Goal: Task Accomplishment & Management: Manage account settings

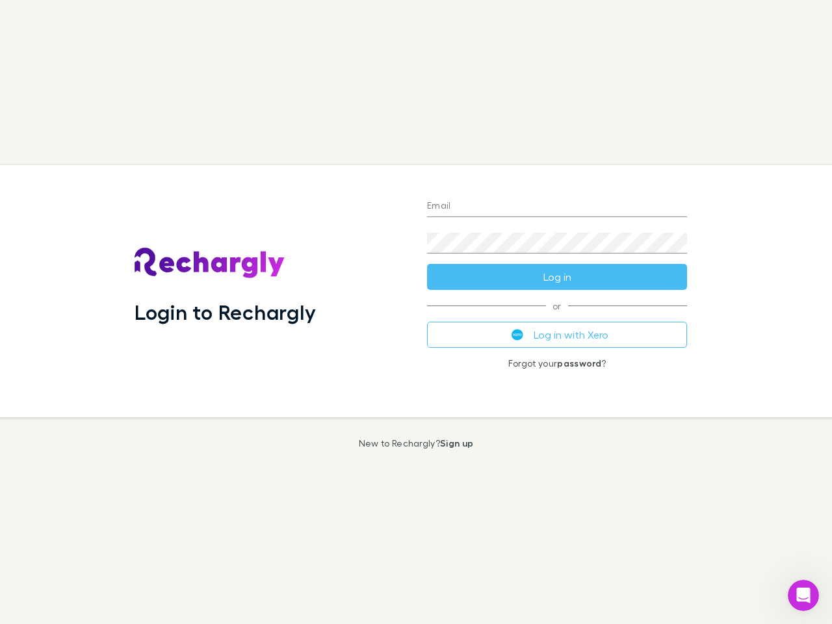
click at [416, 312] on div "Login to Rechargly" at bounding box center [270, 291] width 292 height 252
click at [557, 207] on input "Email" at bounding box center [557, 206] width 260 height 21
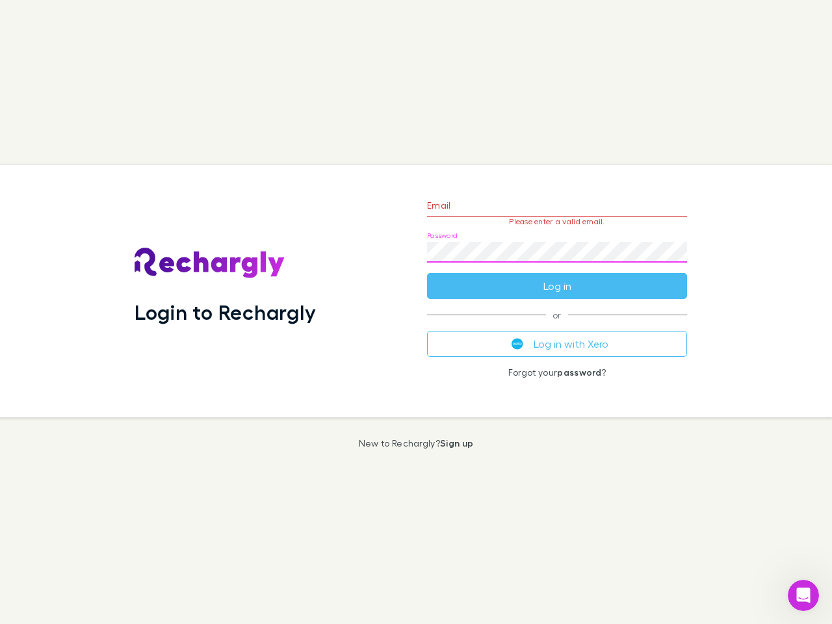
click at [557, 277] on form "Email Please enter a valid email. Password Log in" at bounding box center [557, 242] width 260 height 113
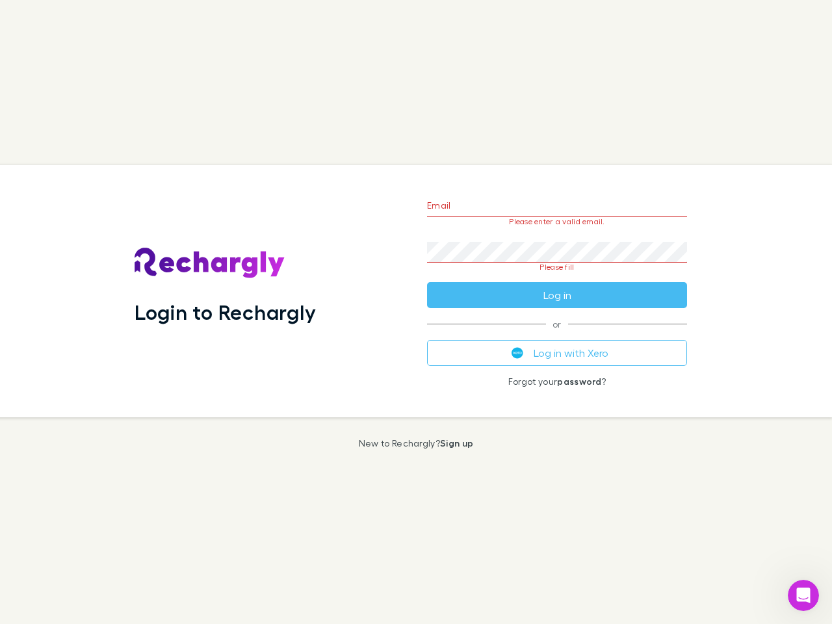
click at [557, 335] on div "Email Please enter a valid email. Password Please fill Log in or Log in with Xe…" at bounding box center [556, 291] width 281 height 252
click at [803, 595] on icon "Open Intercom Messenger" at bounding box center [803, 595] width 21 height 21
